Goal: Task Accomplishment & Management: Manage account settings

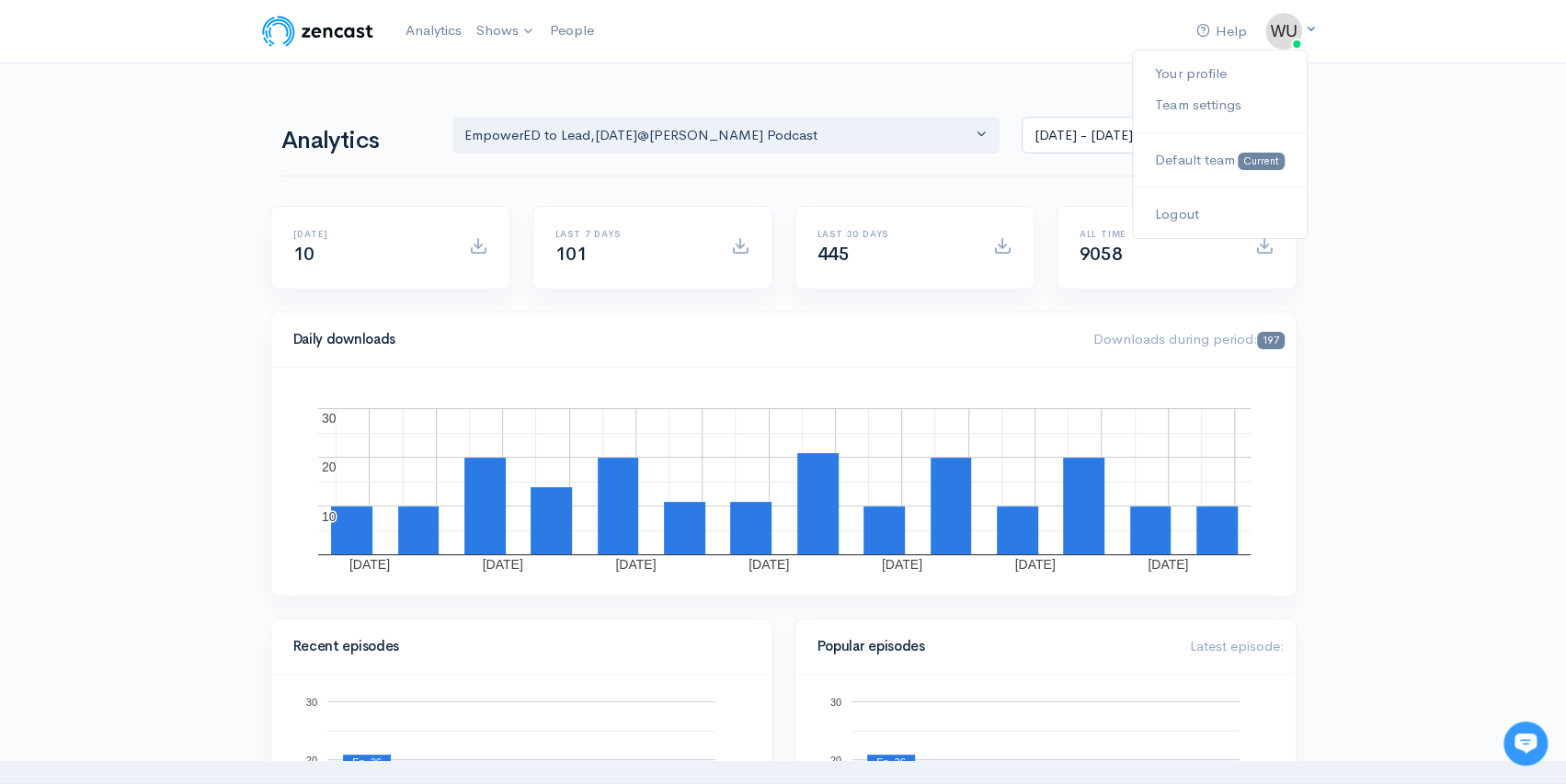
click at [1287, 40] on img at bounding box center [1283, 31] width 37 height 37
click at [1201, 73] on link "Your profile" at bounding box center [1219, 74] width 173 height 32
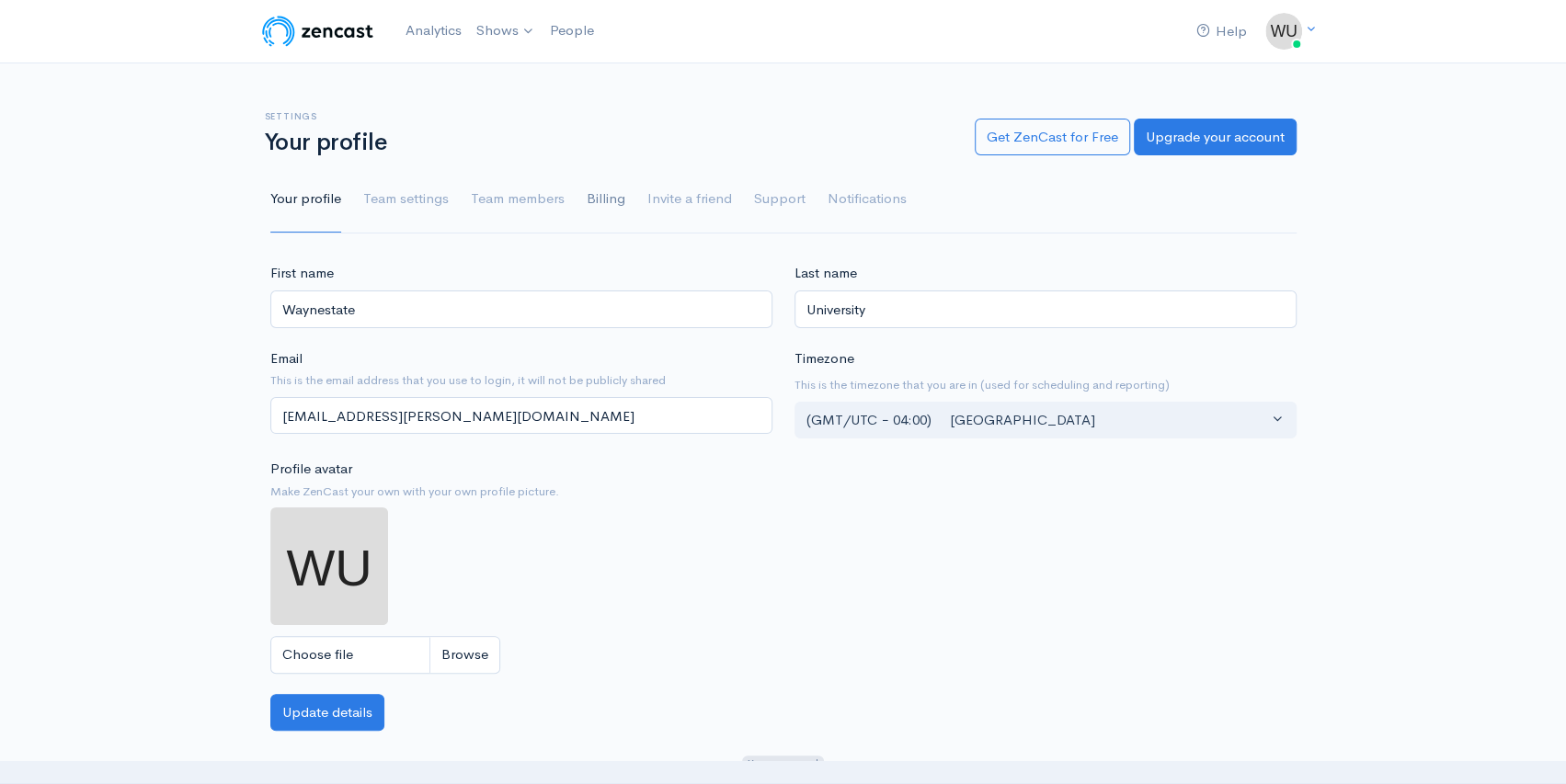
click at [605, 206] on link "Billing" at bounding box center [605, 200] width 39 height 66
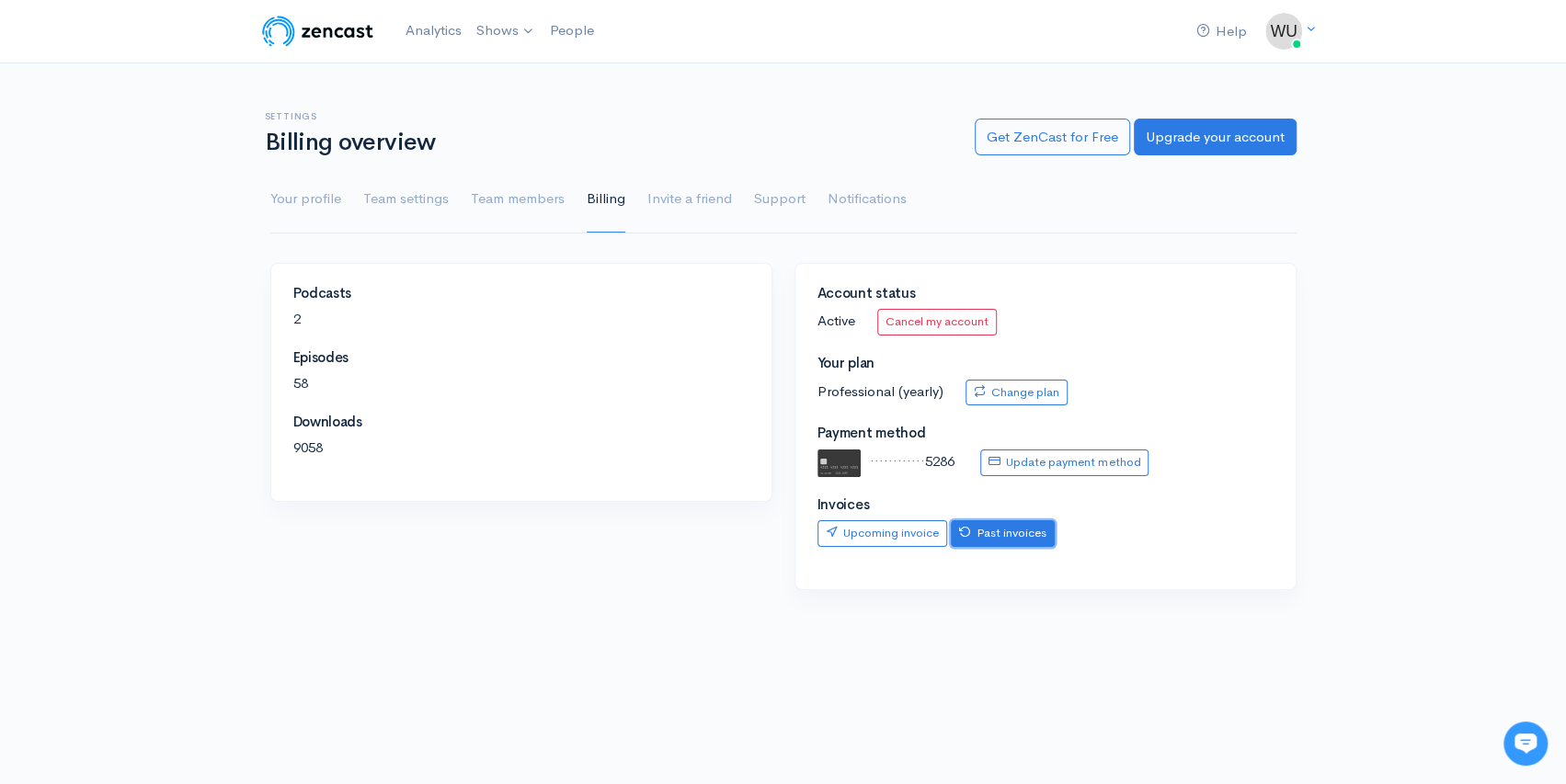
click at [1024, 527] on link "Past invoices" at bounding box center [1003, 534] width 104 height 26
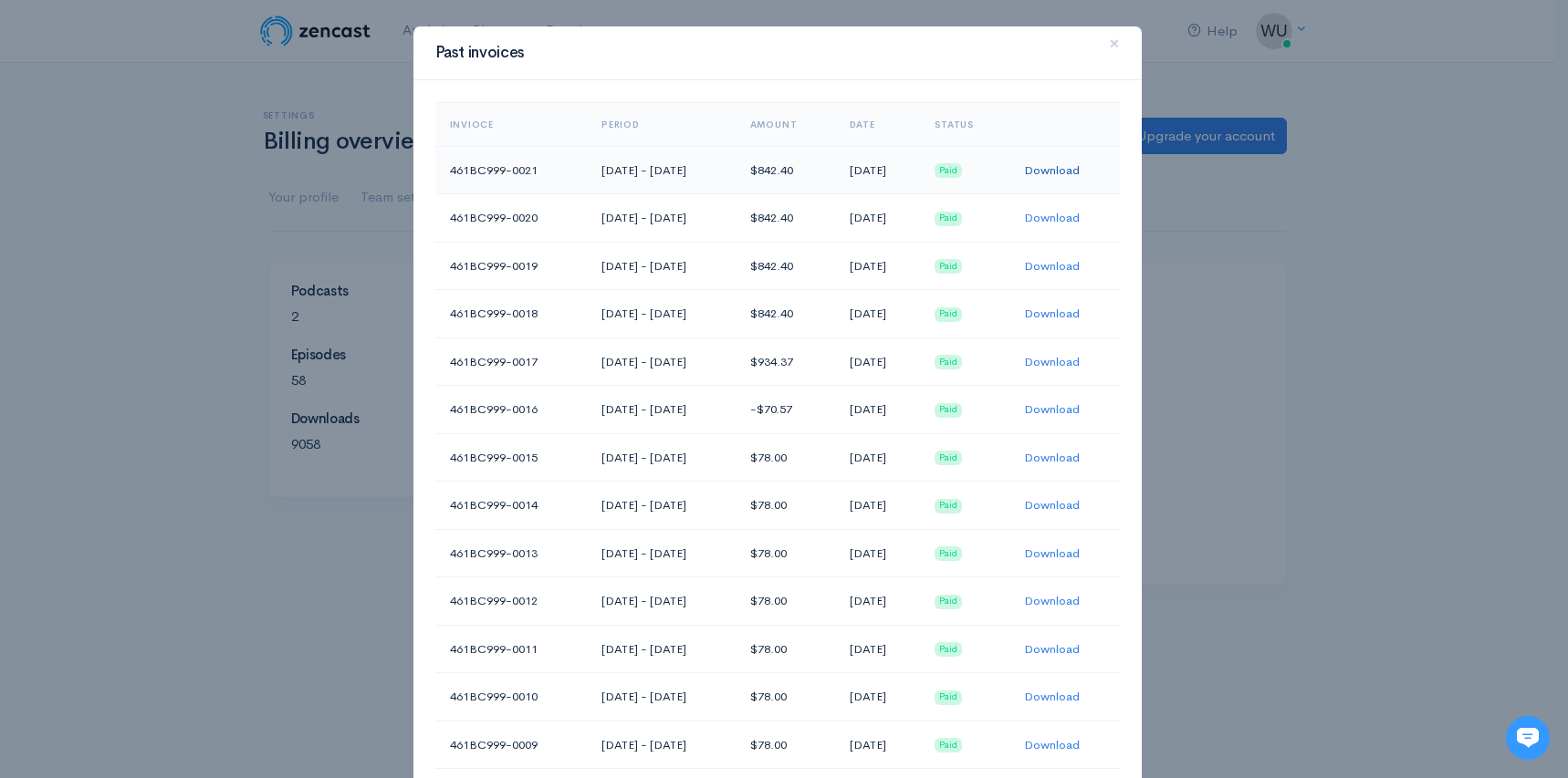
click at [1071, 163] on link "Download" at bounding box center [1052, 170] width 56 height 16
